Goal: Task Accomplishment & Management: Complete application form

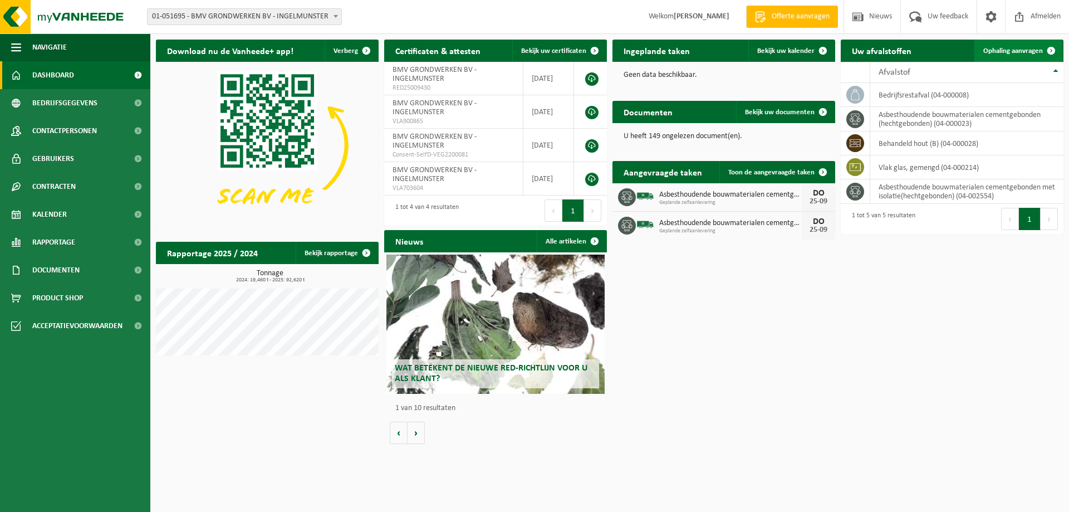
click at [1007, 51] on span "Ophaling aanvragen" at bounding box center [1013, 50] width 60 height 7
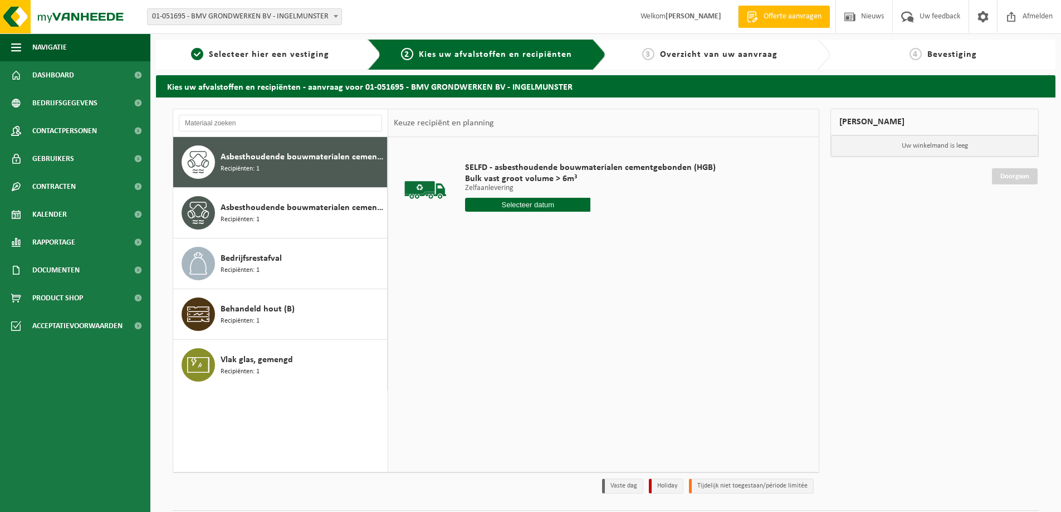
click at [525, 203] on input "text" at bounding box center [527, 205] width 125 height 14
click at [478, 336] on div "29" at bounding box center [475, 339] width 19 height 18
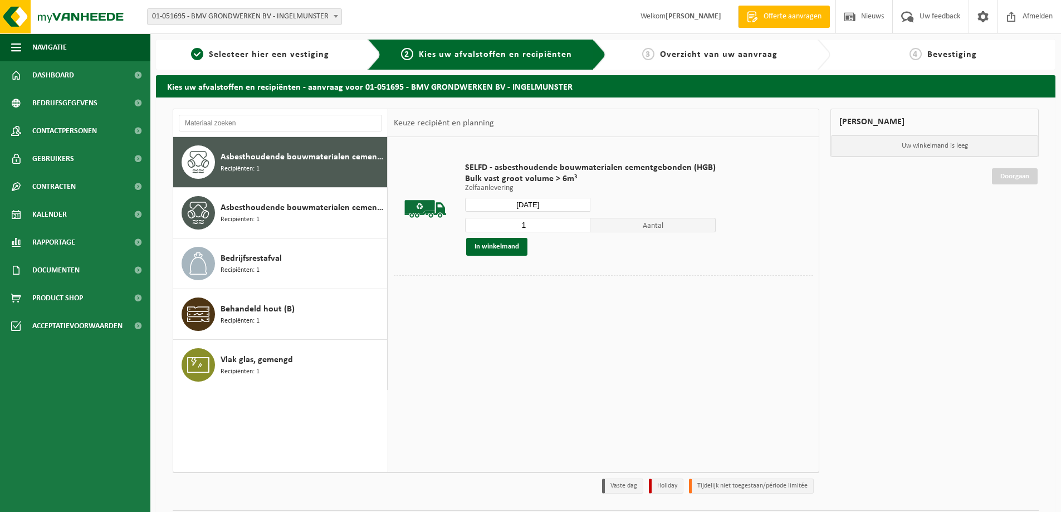
type input "Van 2025-09-29"
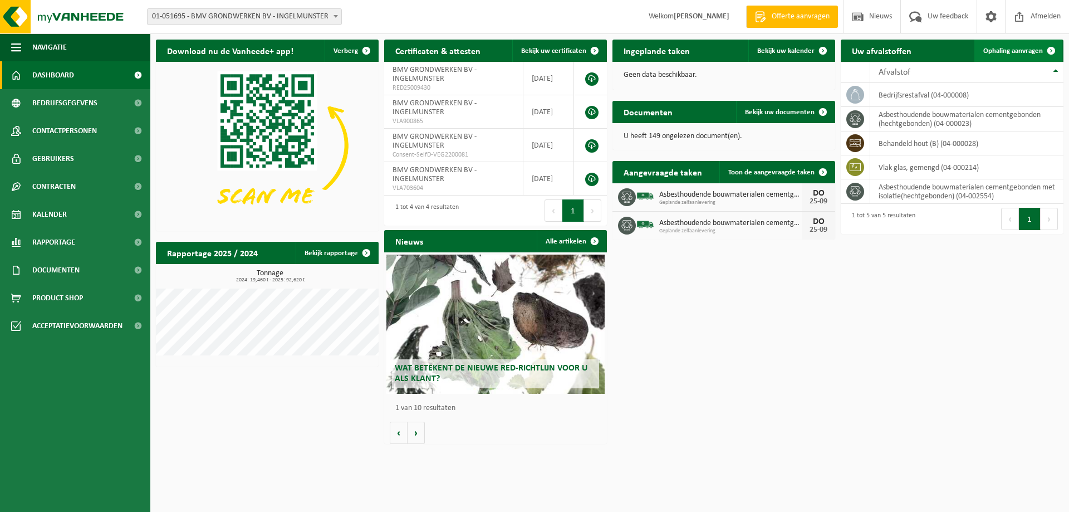
click at [1010, 49] on span "Ophaling aanvragen" at bounding box center [1013, 50] width 60 height 7
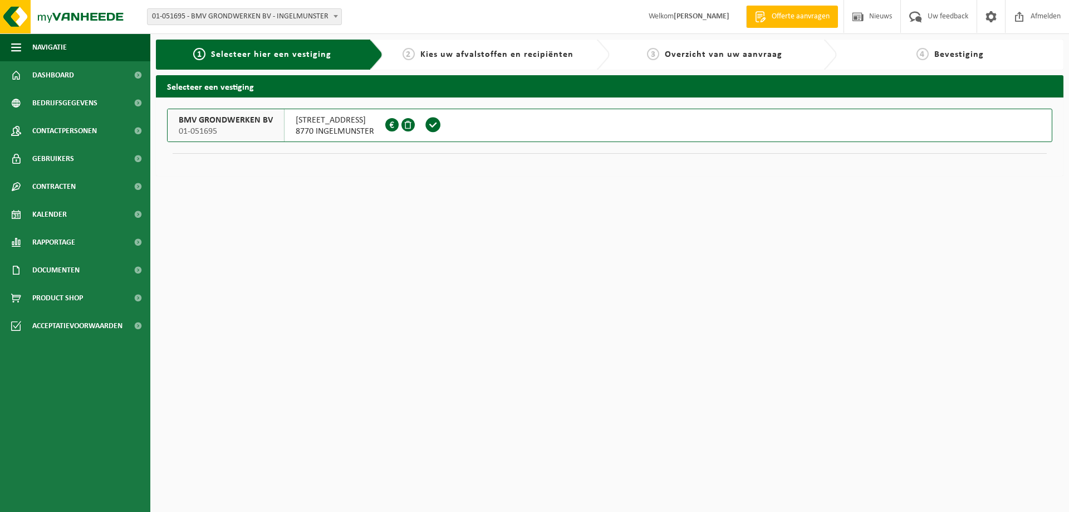
click at [266, 124] on span "BMV GRONDWERKEN BV" at bounding box center [226, 120] width 94 height 11
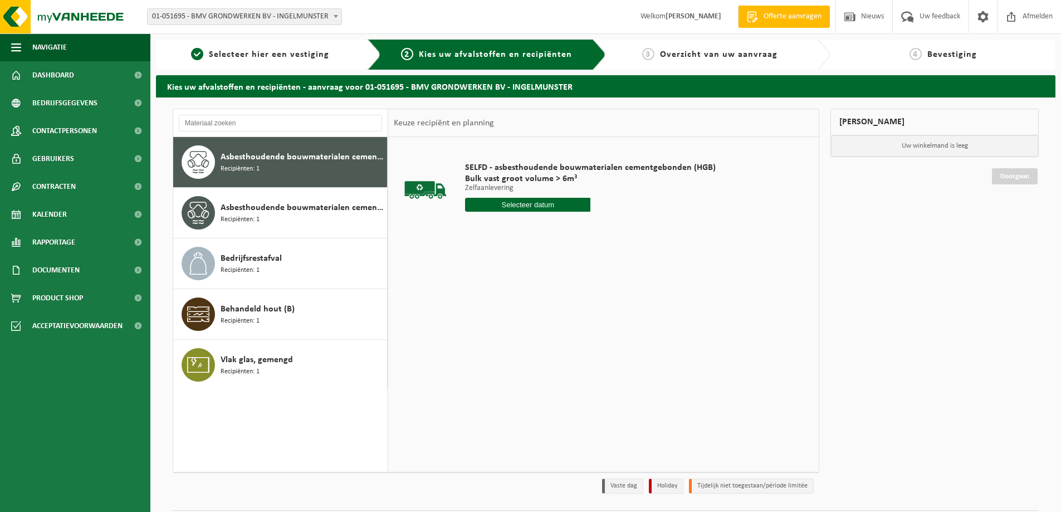
click at [532, 199] on input "text" at bounding box center [527, 205] width 125 height 14
click at [556, 320] on div "26" at bounding box center [553, 321] width 19 height 18
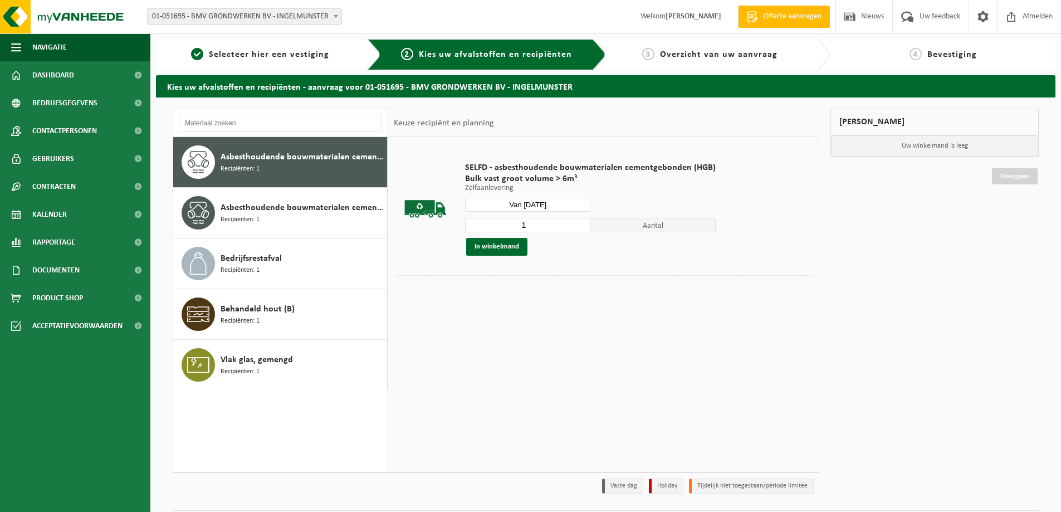
click at [560, 202] on input "Van 2025-09-26" at bounding box center [527, 205] width 125 height 14
click at [491, 340] on div "30" at bounding box center [494, 339] width 19 height 18
type input "Van 2025-09-30"
click at [564, 228] on input "1" at bounding box center [527, 225] width 125 height 14
click at [580, 221] on input "2" at bounding box center [527, 225] width 125 height 14
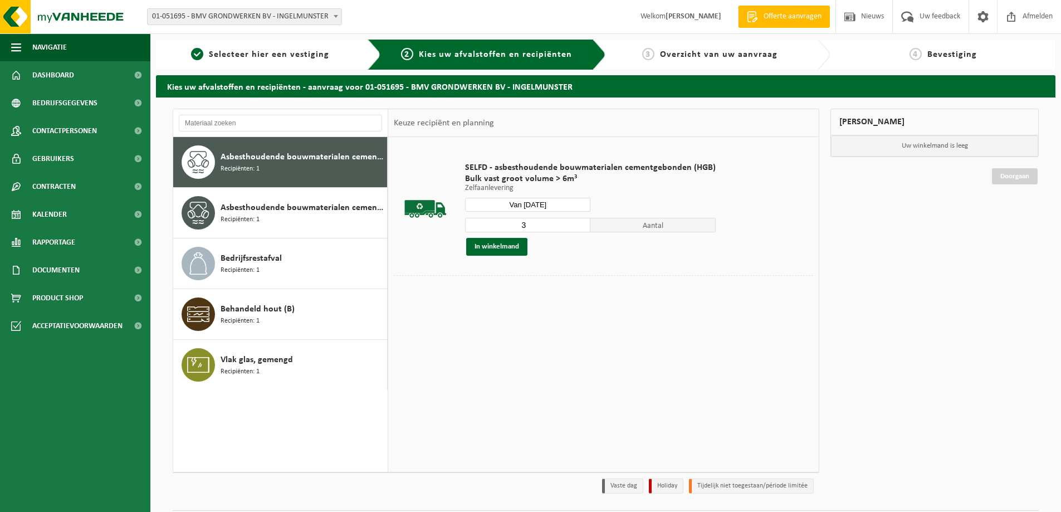
type input "3"
click at [580, 221] on input "3" at bounding box center [527, 225] width 125 height 14
click at [494, 248] on button "In winkelmand" at bounding box center [496, 247] width 61 height 18
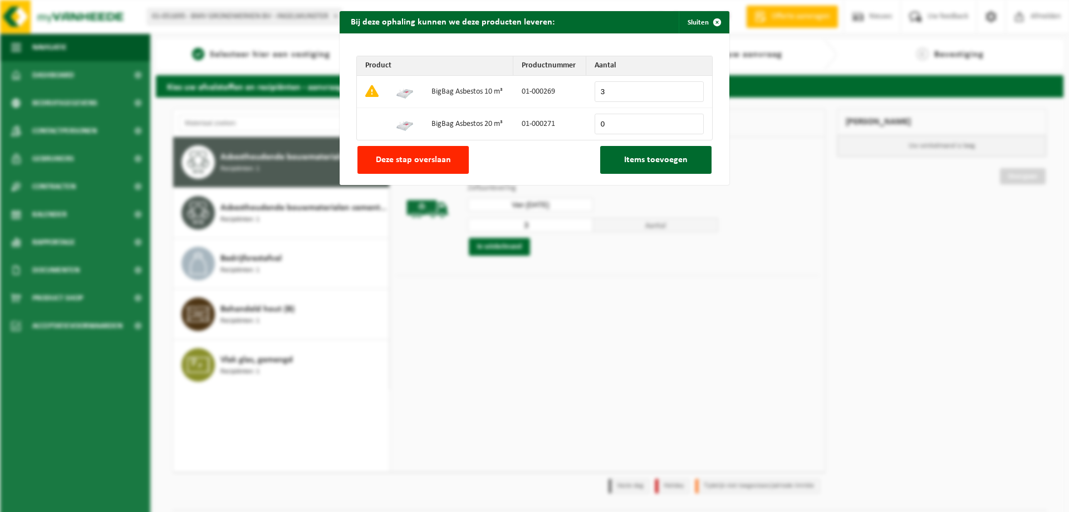
click at [693, 119] on input "0" at bounding box center [649, 124] width 109 height 21
click at [692, 121] on input "1" at bounding box center [649, 124] width 109 height 21
click at [688, 121] on input "2" at bounding box center [649, 124] width 109 height 21
type input "3"
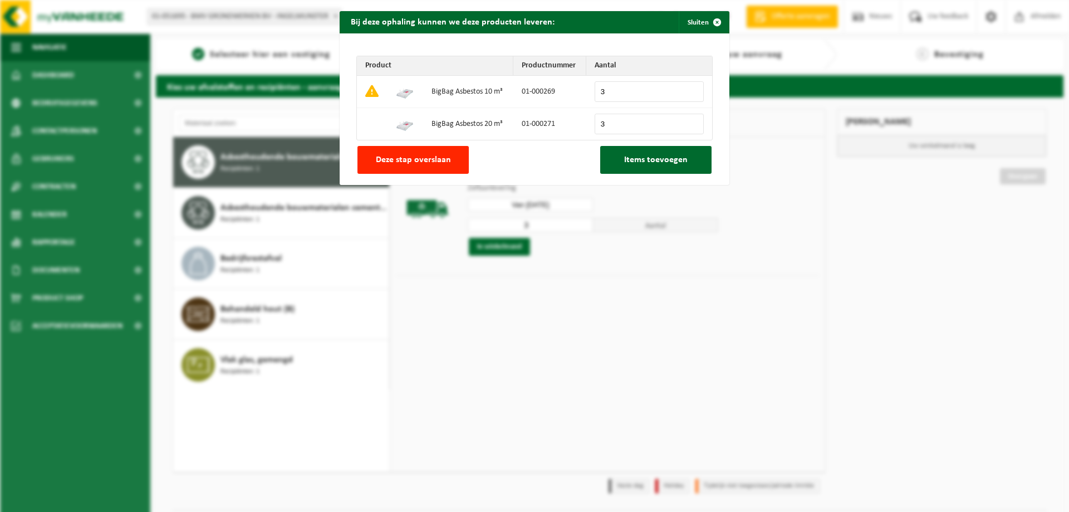
click at [688, 121] on input "3" at bounding box center [649, 124] width 109 height 21
click at [629, 91] on input "3" at bounding box center [649, 91] width 109 height 21
click at [690, 95] on input "2" at bounding box center [649, 91] width 109 height 21
click at [690, 95] on input "1" at bounding box center [649, 91] width 109 height 21
type input "0"
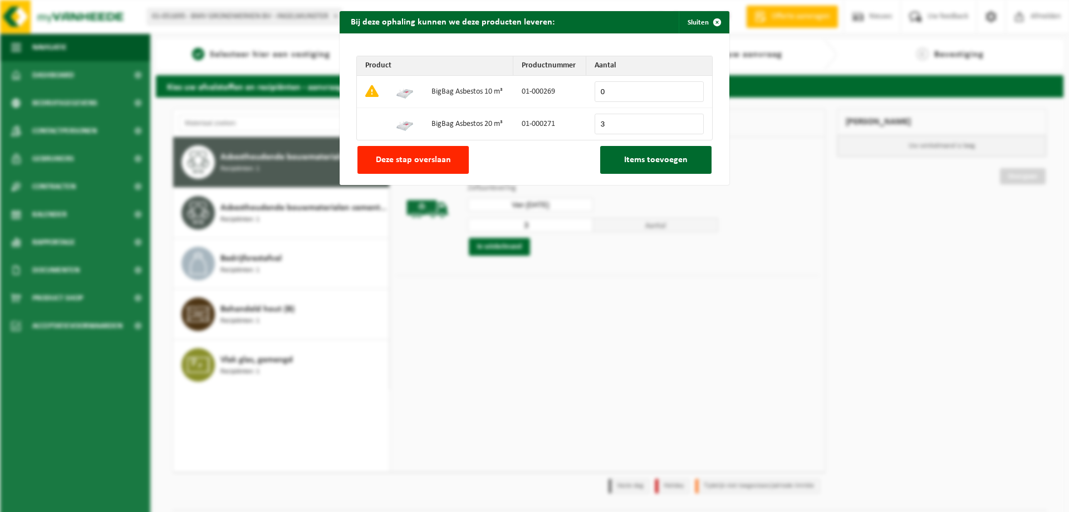
click at [689, 94] on input "0" at bounding box center [649, 91] width 109 height 21
click at [646, 157] on span "Items toevoegen" at bounding box center [655, 159] width 63 height 9
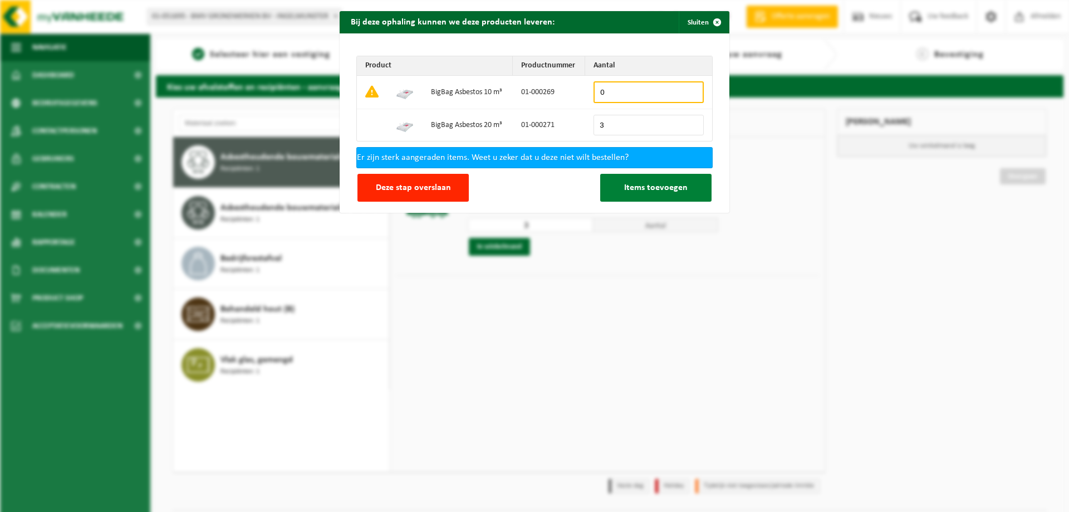
click at [634, 184] on span "Items toevoegen" at bounding box center [655, 187] width 63 height 9
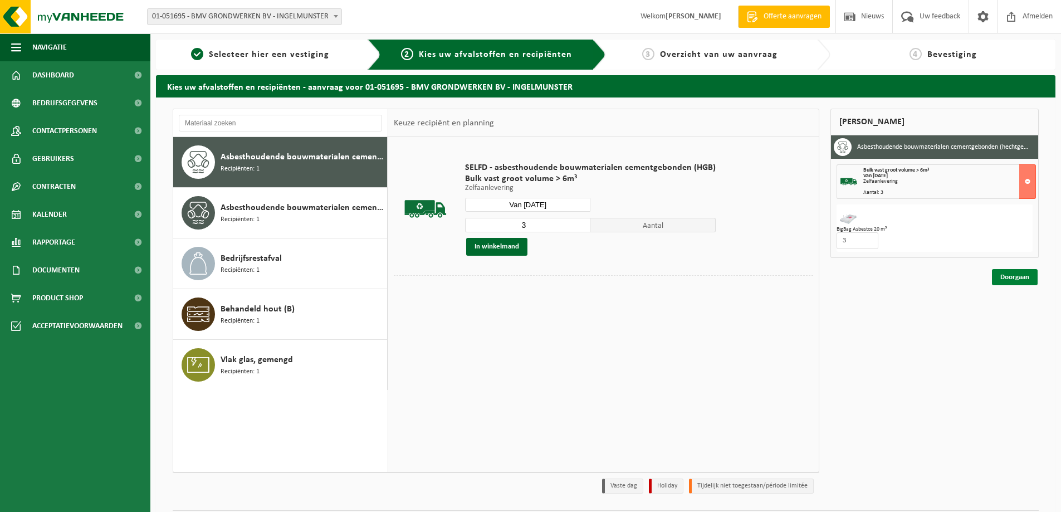
click at [1015, 275] on link "Doorgaan" at bounding box center [1015, 277] width 46 height 16
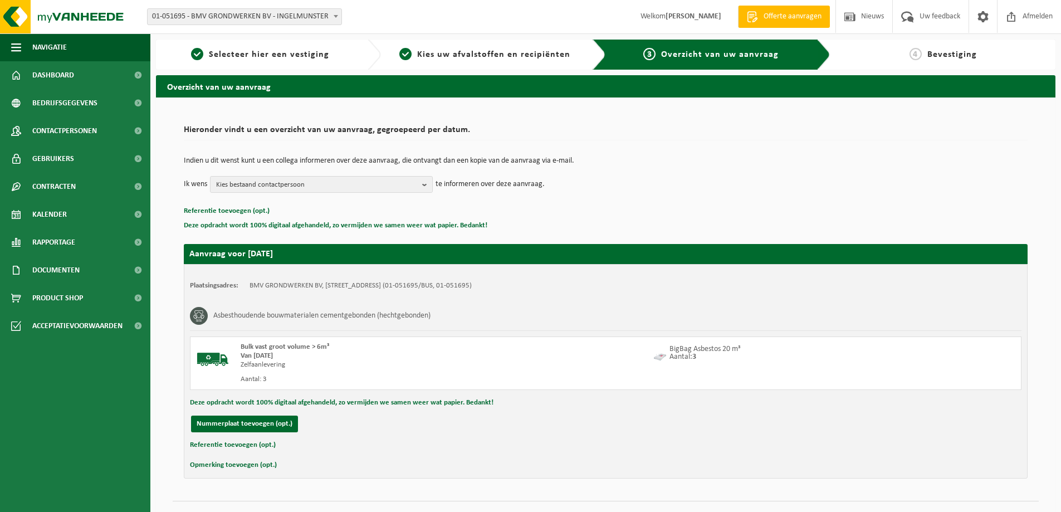
scroll to position [23, 0]
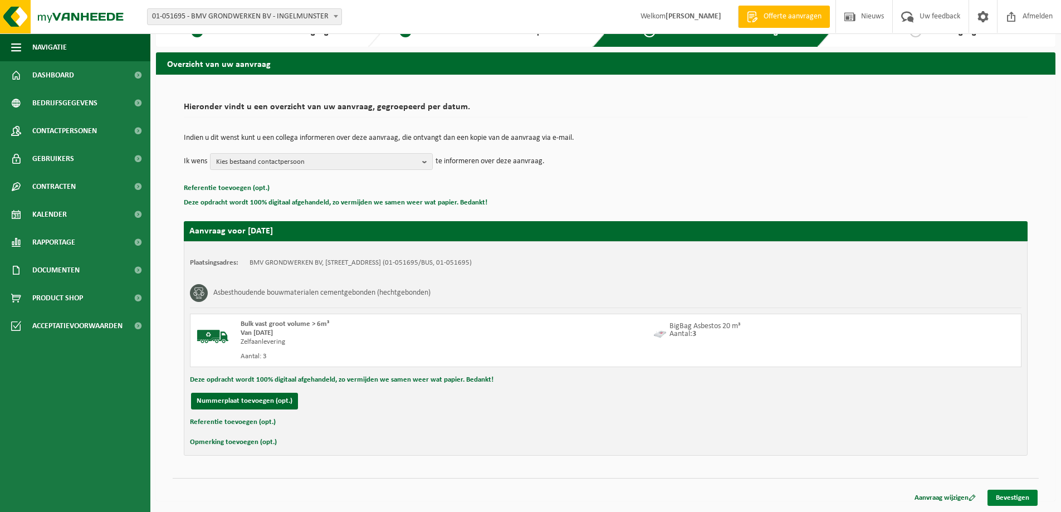
click at [1002, 491] on link "Bevestigen" at bounding box center [1012, 497] width 50 height 16
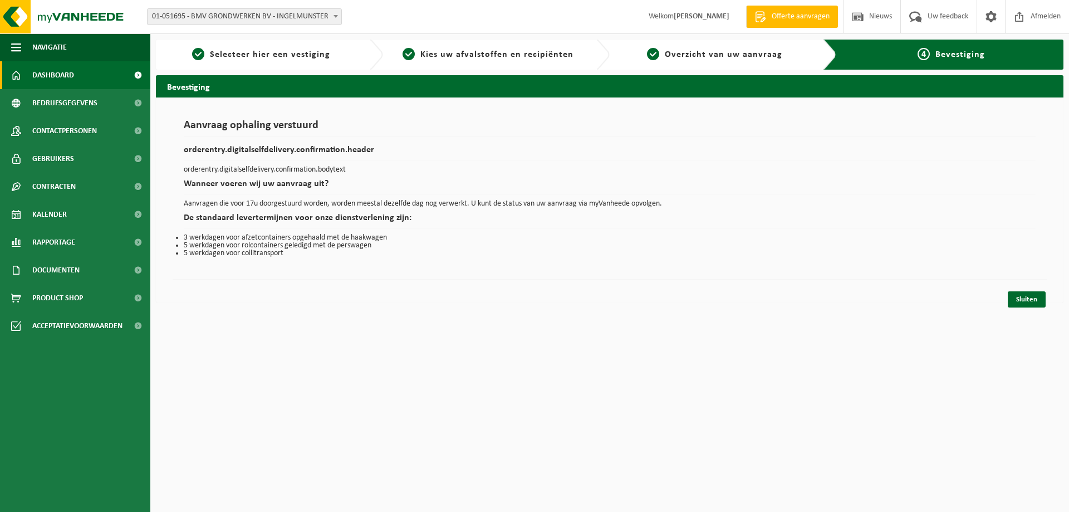
click at [41, 75] on span "Dashboard" at bounding box center [53, 75] width 42 height 28
